Goal: Navigation & Orientation: Find specific page/section

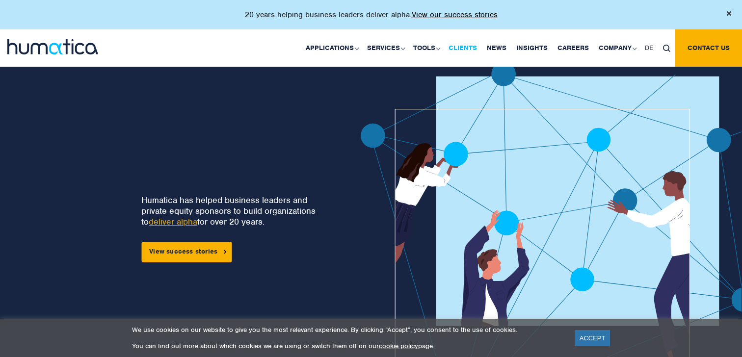
click at [467, 48] on link "Clients" at bounding box center [462, 47] width 38 height 37
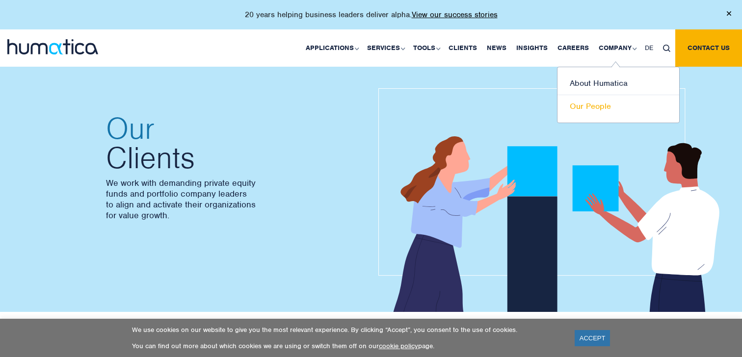
click at [600, 103] on link "Our People" at bounding box center [618, 106] width 122 height 23
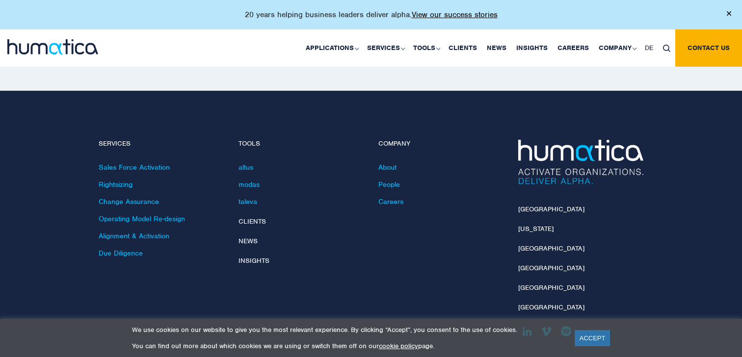
scroll to position [1420, 0]
